Goal: Navigation & Orientation: Find specific page/section

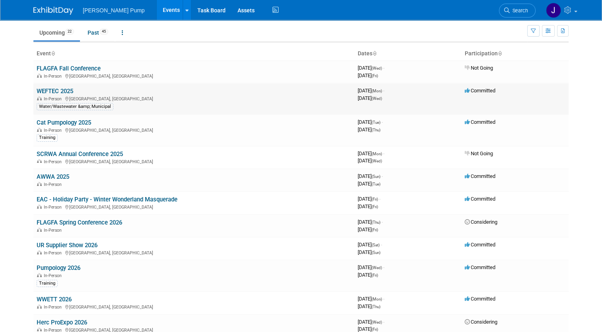
scroll to position [40, 0]
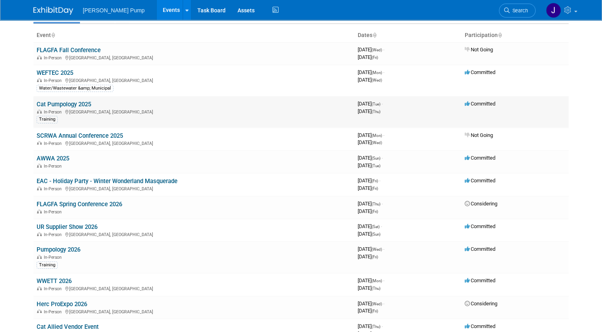
click at [67, 103] on link "Cat Pumpology 2025" at bounding box center [64, 104] width 55 height 7
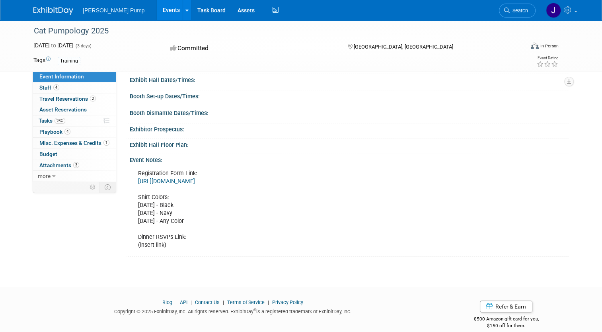
scroll to position [80, 0]
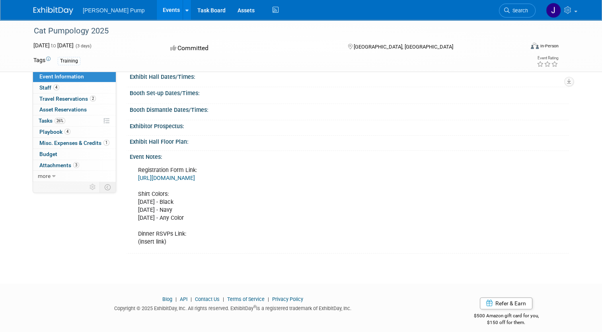
click at [195, 177] on link "https://docs.google.com/spreadsheets/d/1F5aeDXCvskBUoCl8osifMppLf7ZovcyBcaisutv…" at bounding box center [166, 178] width 57 height 7
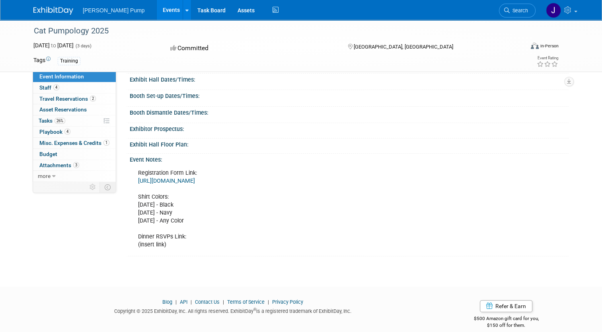
scroll to position [0, 0]
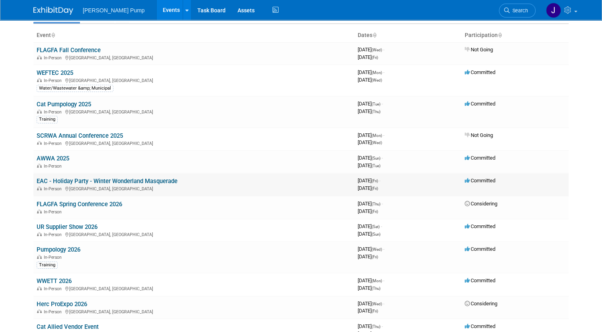
click at [87, 183] on link "EAC - Holiday Party - Winter Wonderland Masquerade" at bounding box center [107, 180] width 141 height 7
click at [42, 249] on link "Pumpology 2026" at bounding box center [59, 249] width 44 height 7
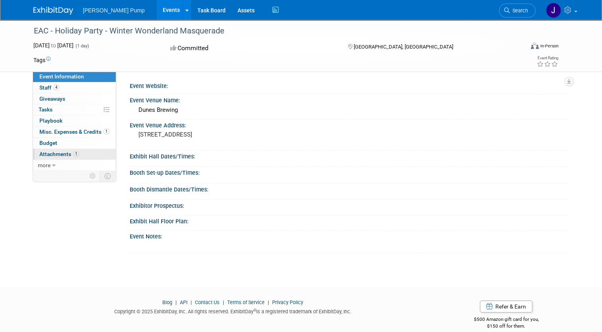
click at [56, 153] on span "Attachments 1" at bounding box center [59, 154] width 40 height 6
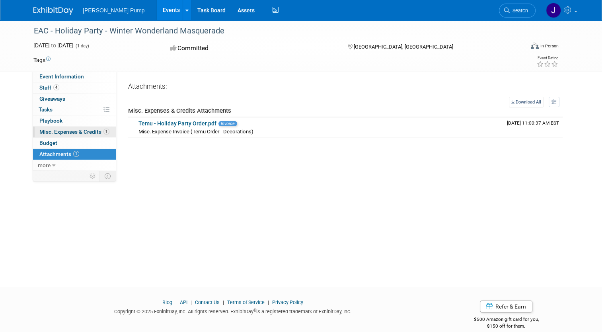
click at [60, 133] on span "Misc. Expenses & Credits 1" at bounding box center [74, 131] width 70 height 6
